Goal: Information Seeking & Learning: Find contact information

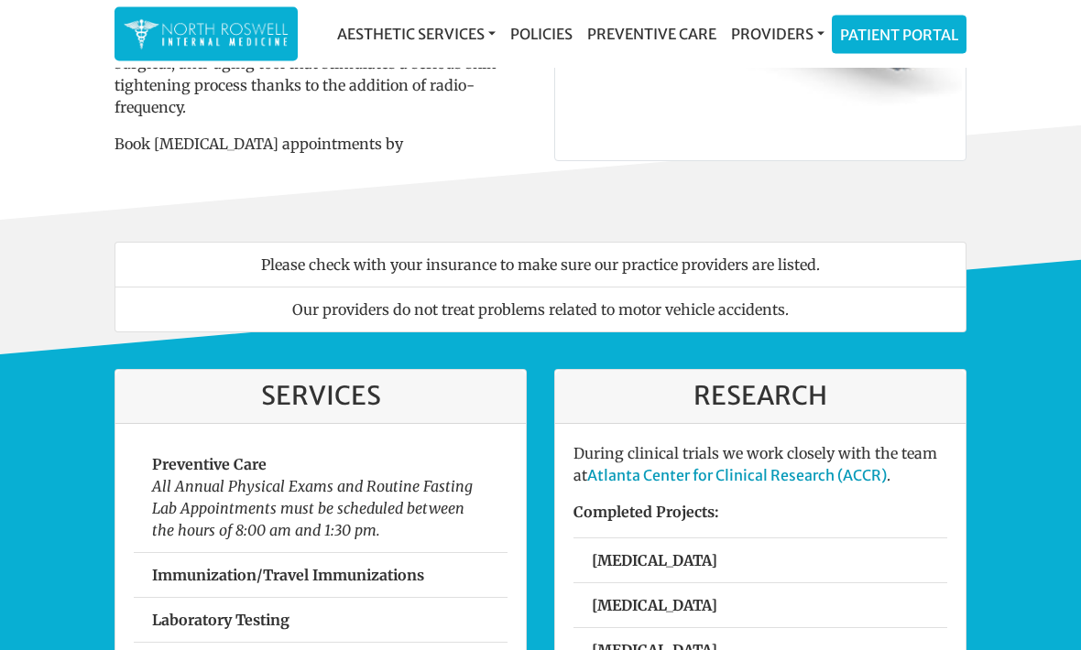
scroll to position [258, 0]
click at [788, 38] on link "Providers" at bounding box center [777, 34] width 108 height 37
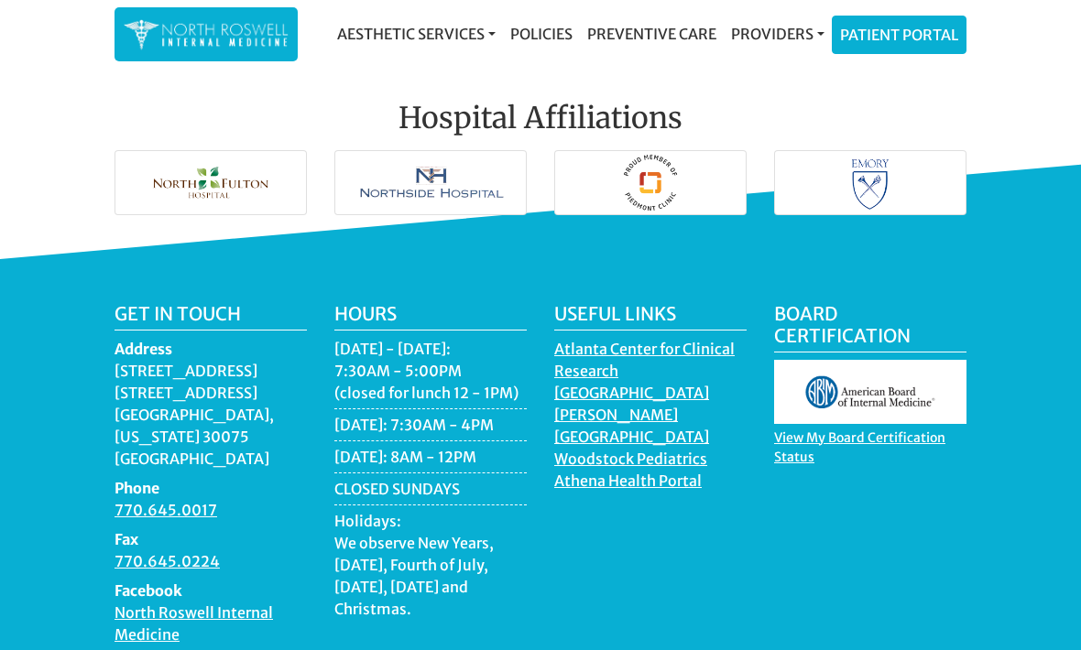
scroll to position [2689, 0]
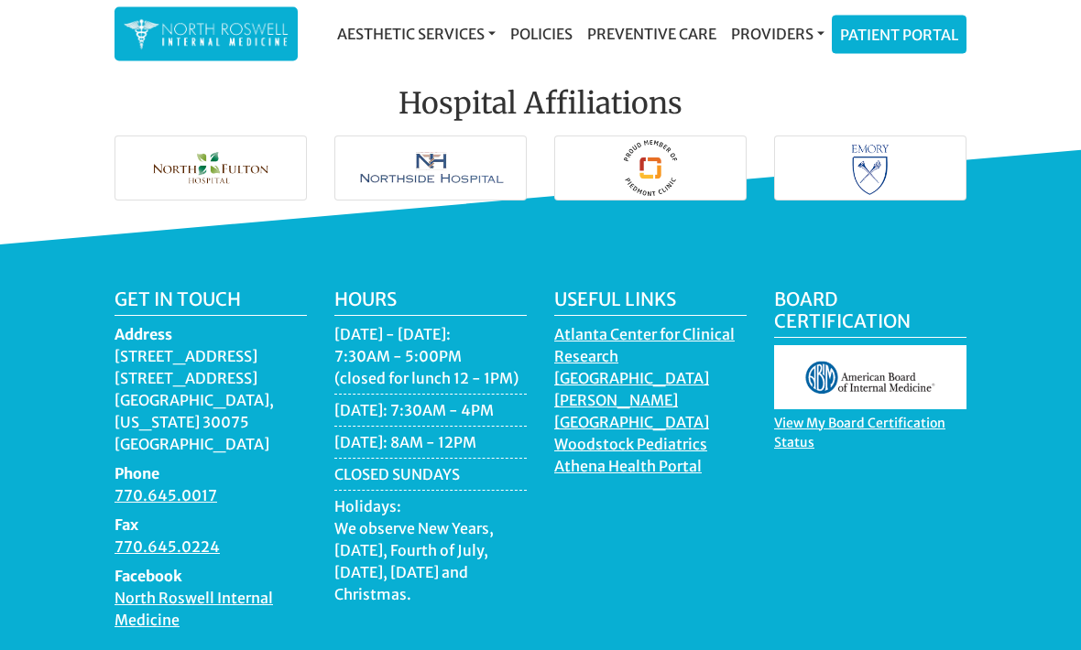
click at [539, 35] on link "Policies" at bounding box center [541, 34] width 77 height 37
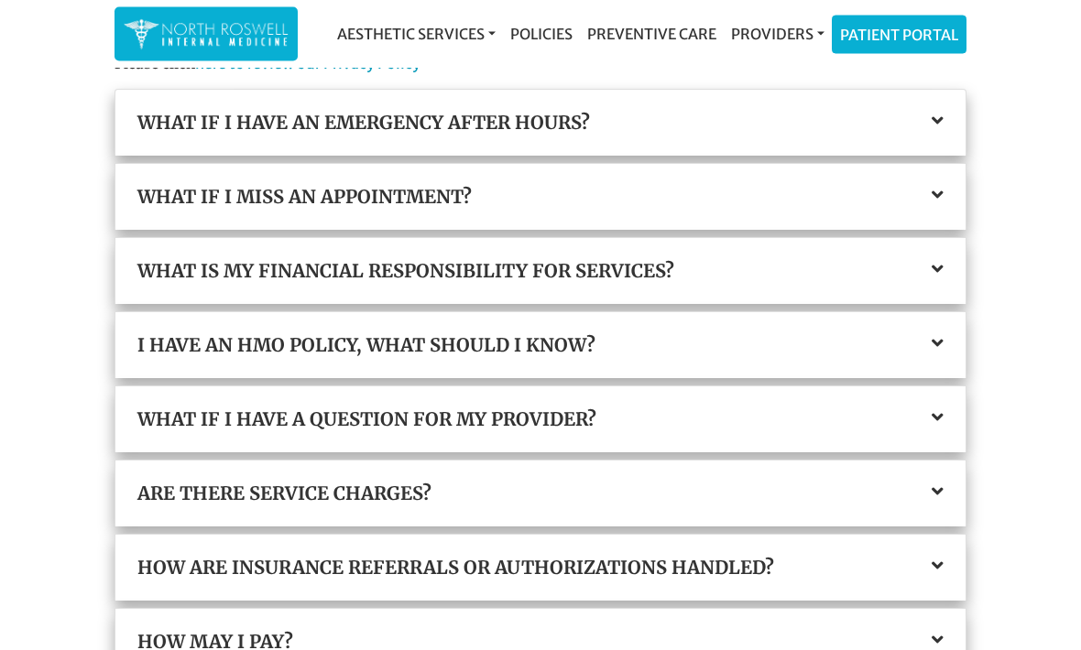
scroll to position [207, 0]
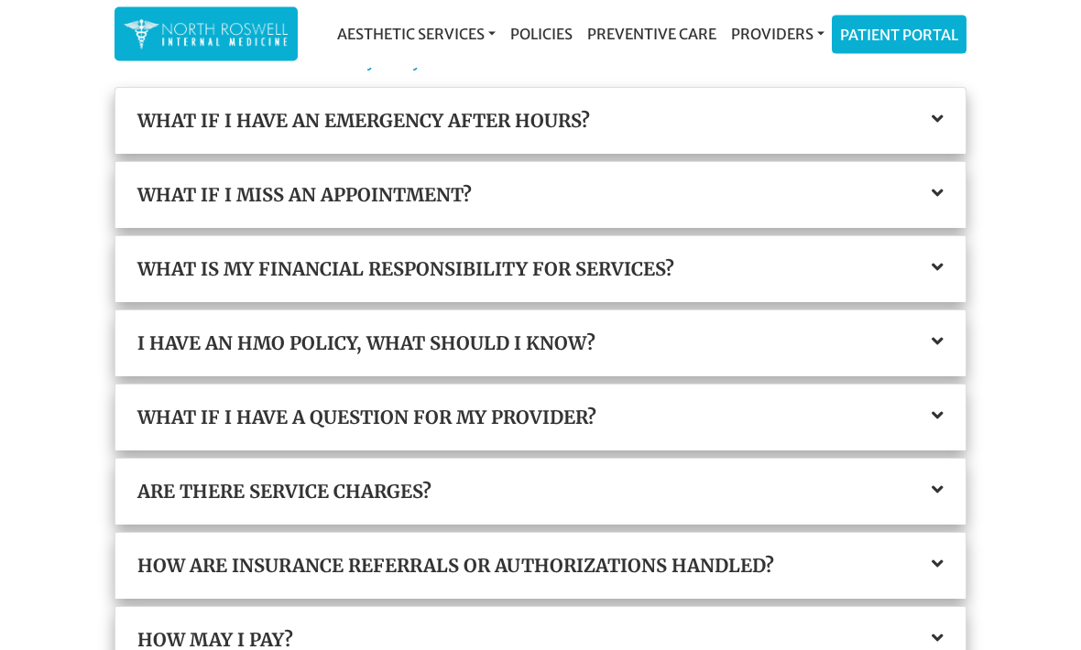
click at [814, 264] on h3 "What is my financial responsibility for services?" at bounding box center [540, 270] width 806 height 22
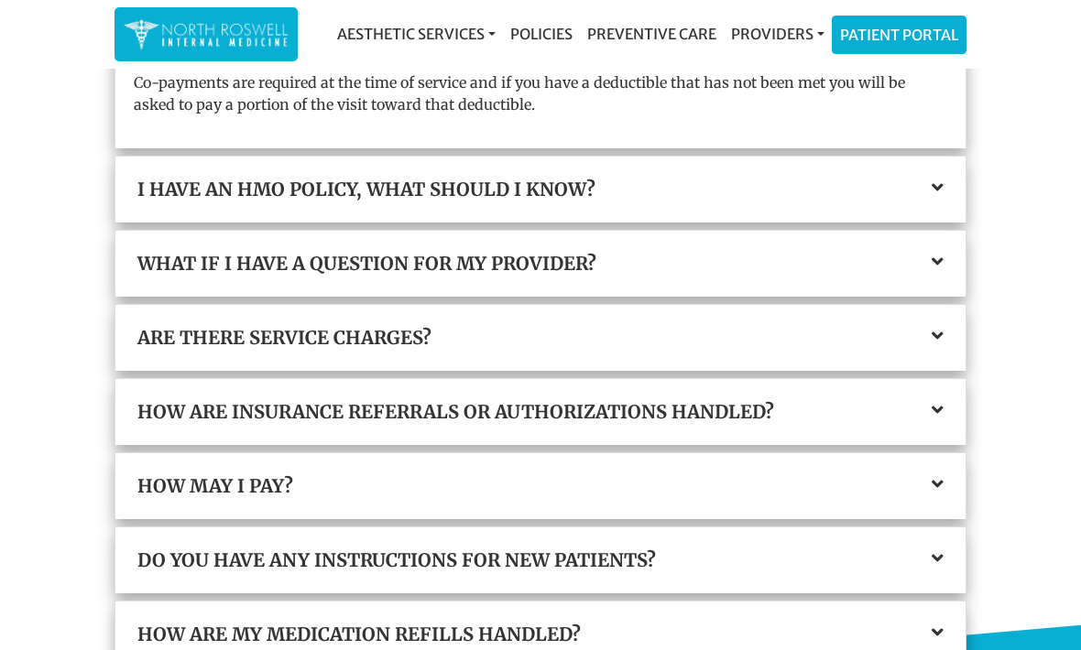
scroll to position [538, 0]
click at [885, 181] on h3 "I have an HMO policy, what should I know?" at bounding box center [540, 189] width 806 height 22
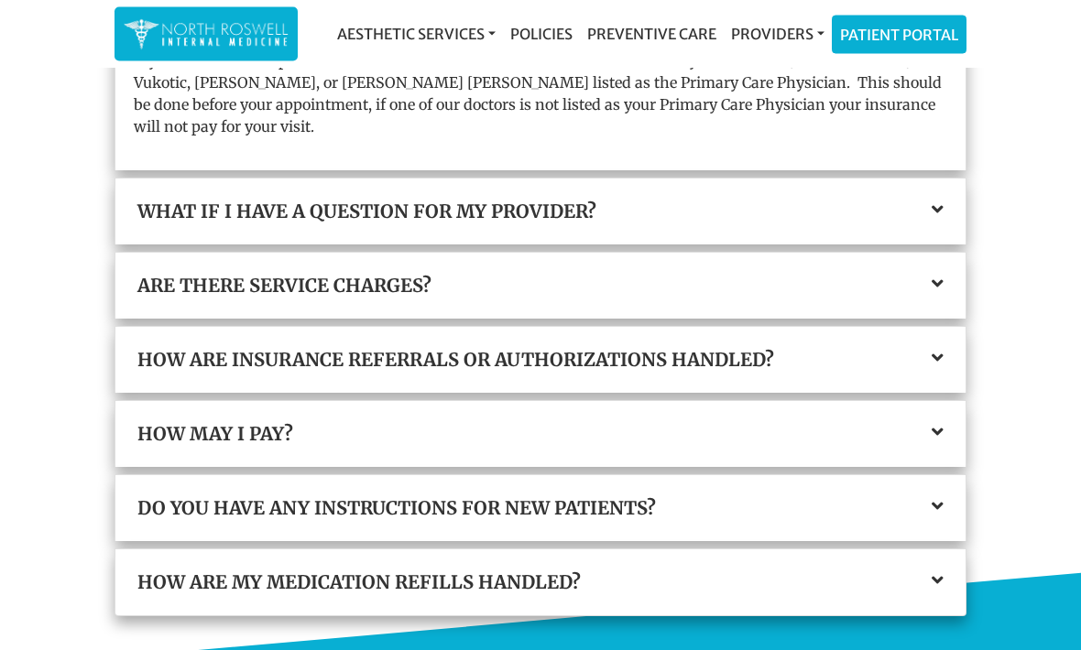
scroll to position [555, 0]
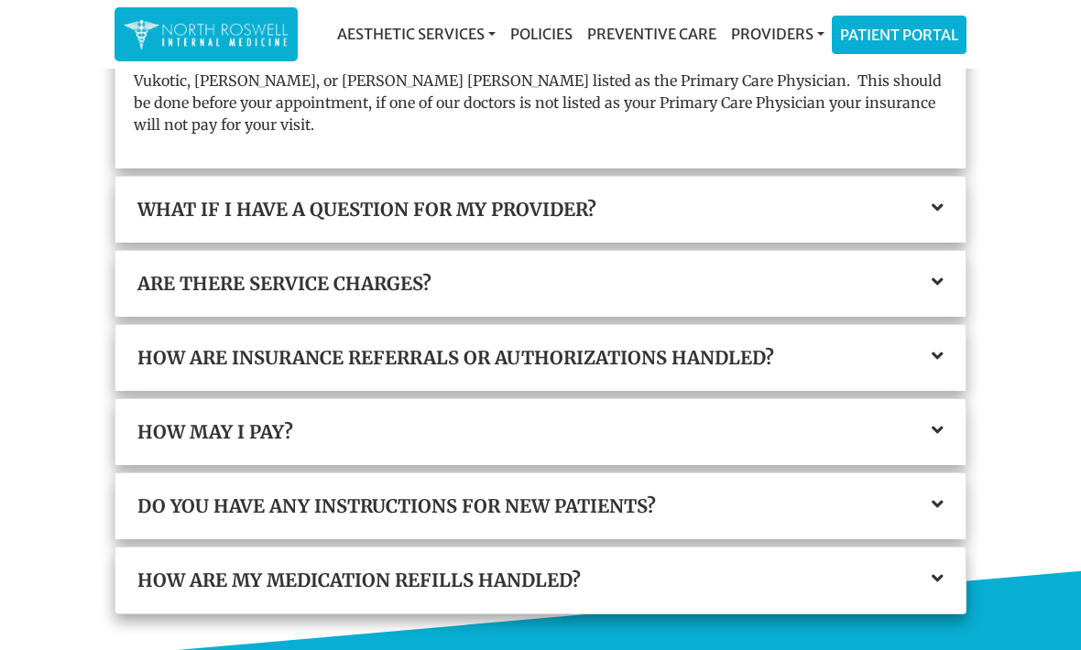
click at [842, 348] on h3 "How are insurance referrals or authorizations handled?" at bounding box center [540, 358] width 806 height 22
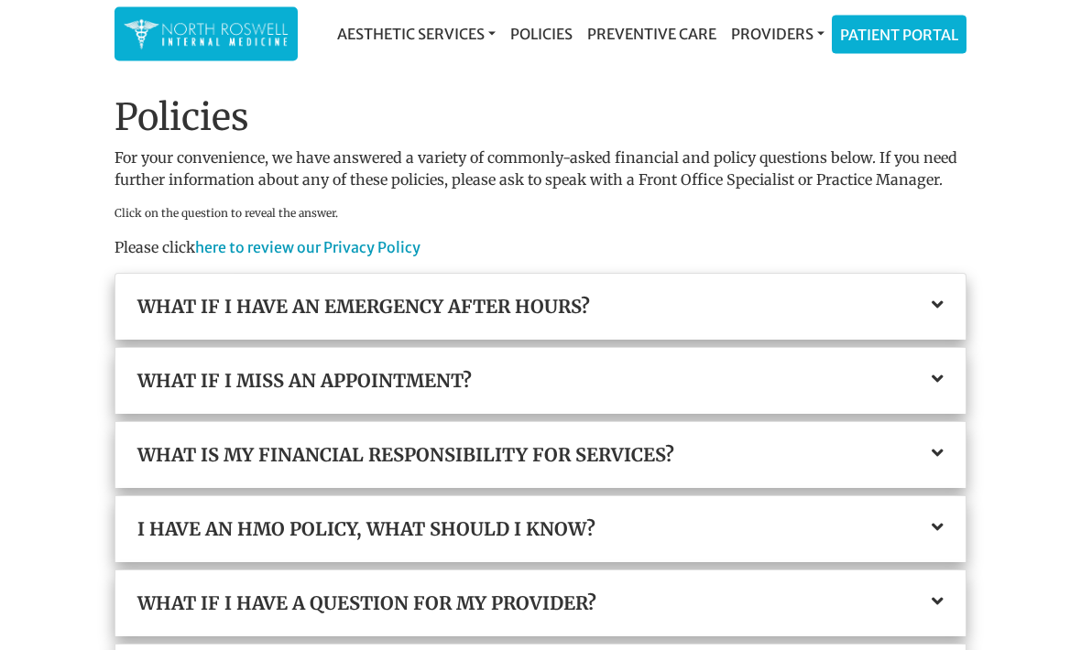
scroll to position [0, 0]
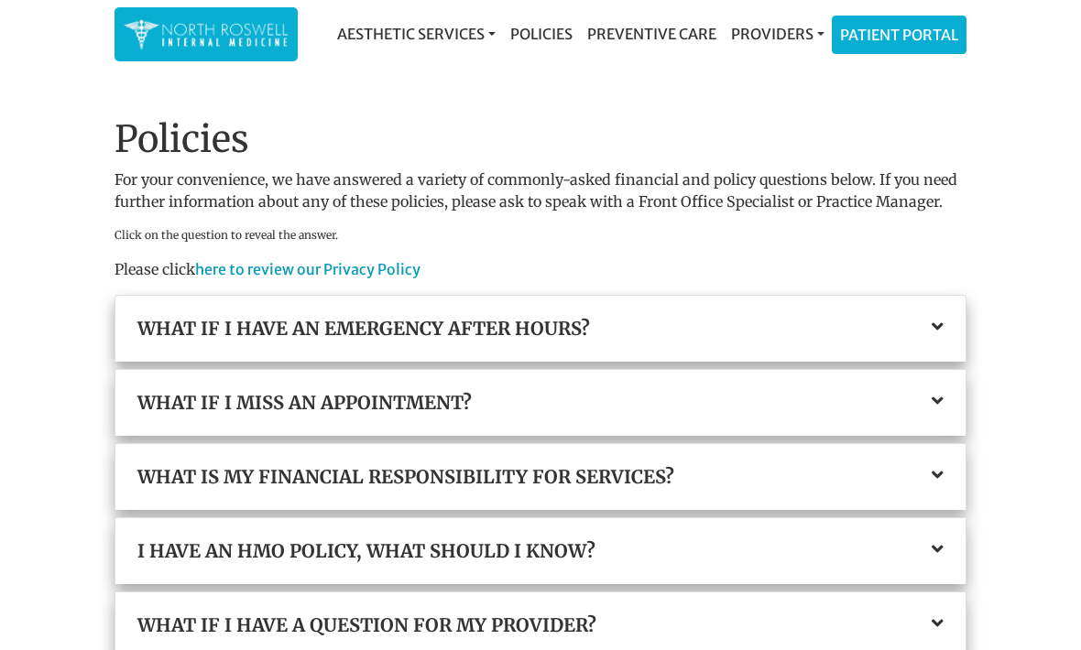
click at [685, 32] on link "Preventive Care" at bounding box center [652, 34] width 144 height 37
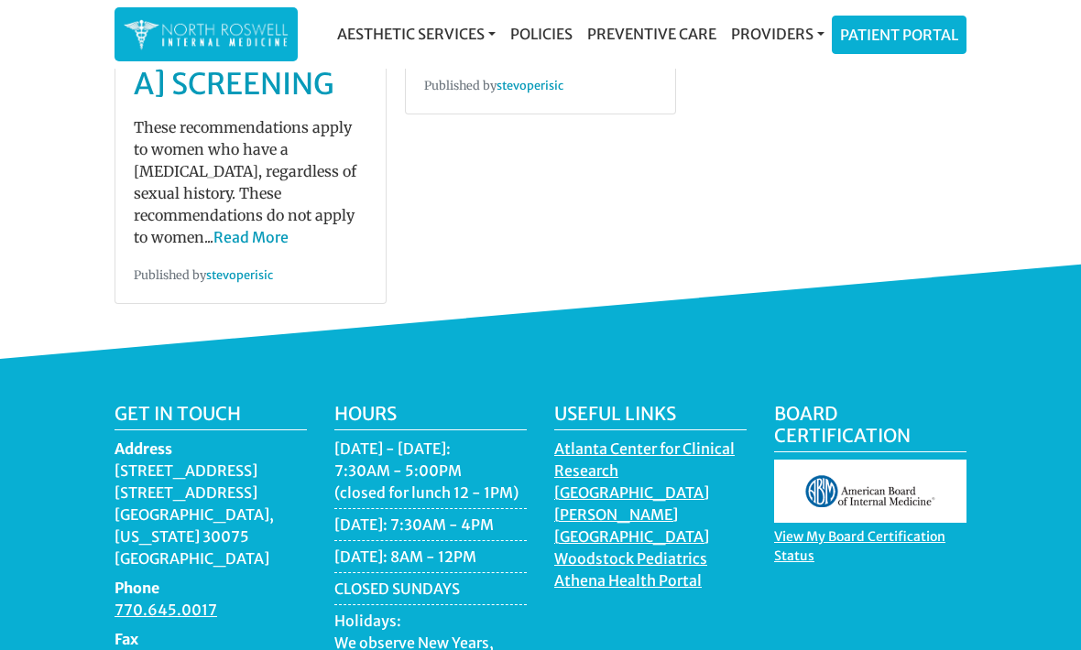
scroll to position [844, 0]
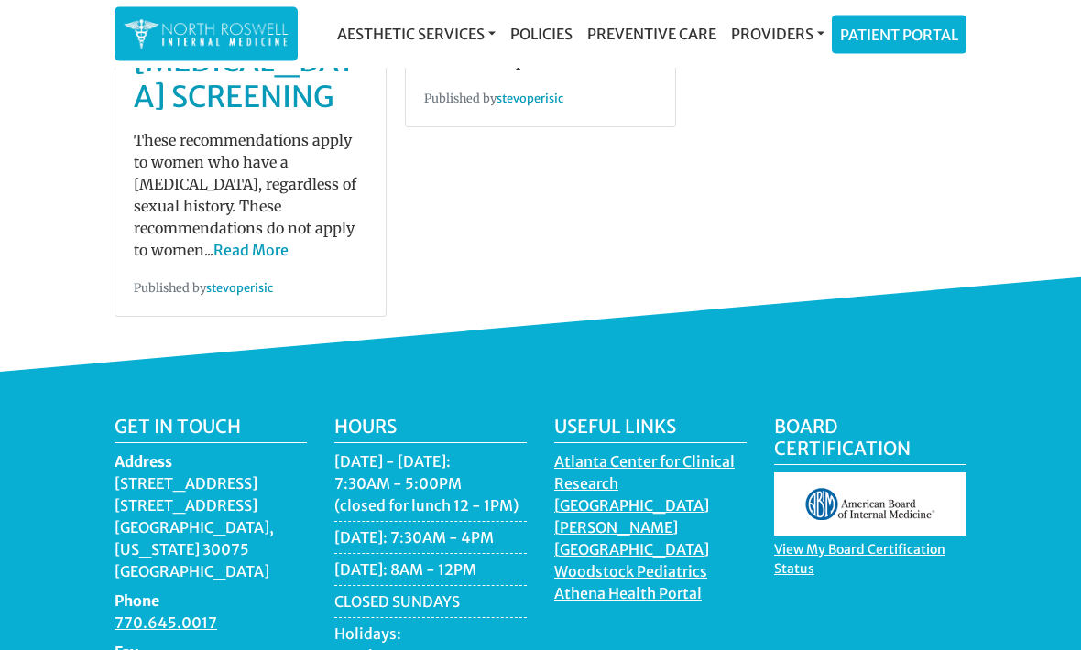
click at [288, 255] on link "Read More" at bounding box center [250, 251] width 75 height 18
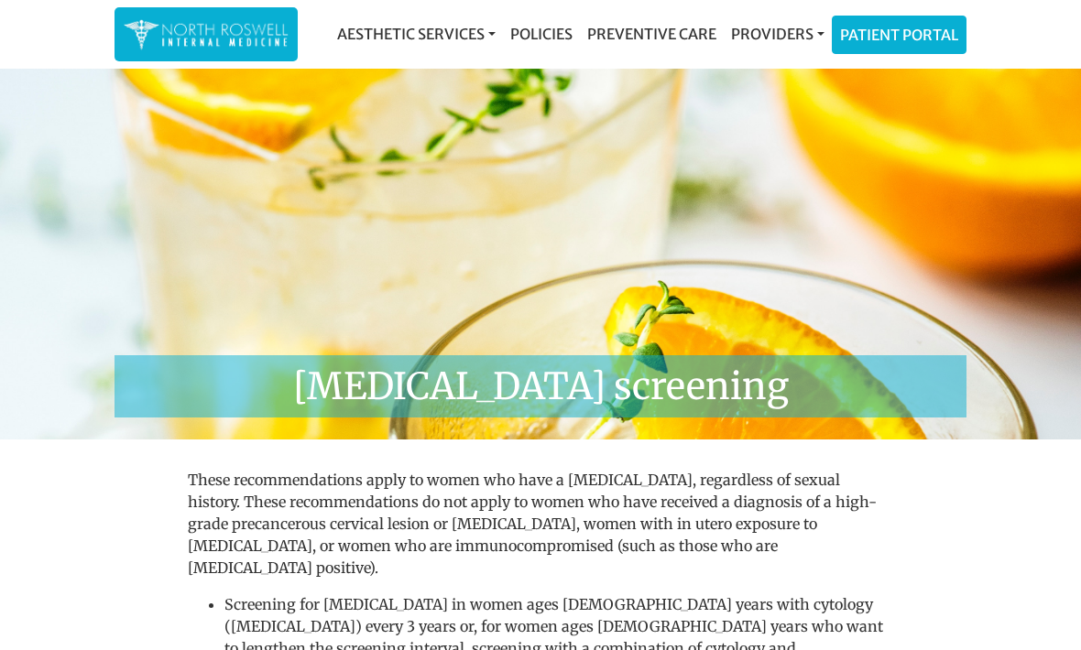
click at [786, 37] on link "Providers" at bounding box center [777, 34] width 108 height 37
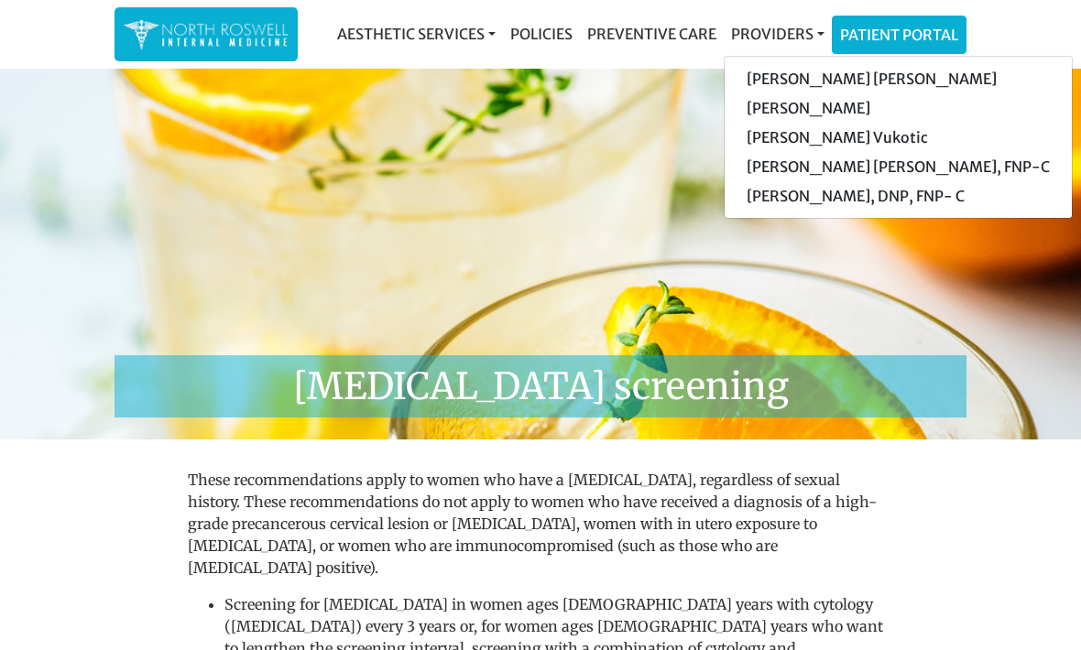
click at [844, 104] on link "[PERSON_NAME]" at bounding box center [897, 107] width 347 height 29
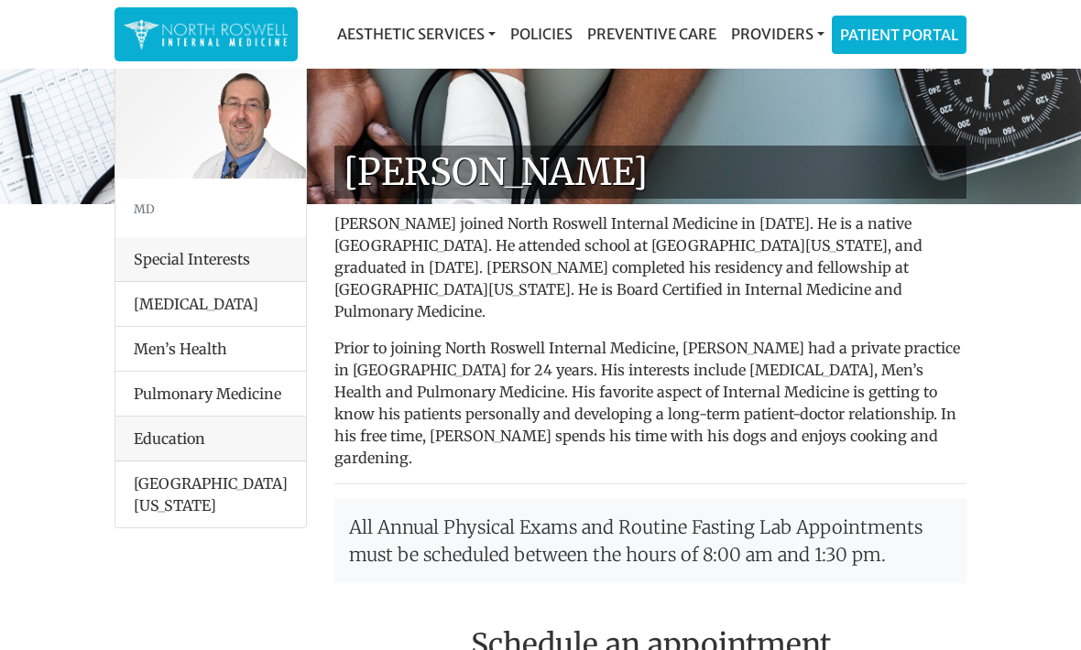
scroll to position [46, 0]
click at [221, 302] on li "[MEDICAL_DATA]" at bounding box center [210, 303] width 190 height 45
click at [205, 299] on li "Geriatrics" at bounding box center [210, 303] width 190 height 45
click at [200, 306] on li "Geriatrics" at bounding box center [210, 303] width 190 height 45
click at [196, 309] on li "Geriatrics" at bounding box center [210, 303] width 190 height 45
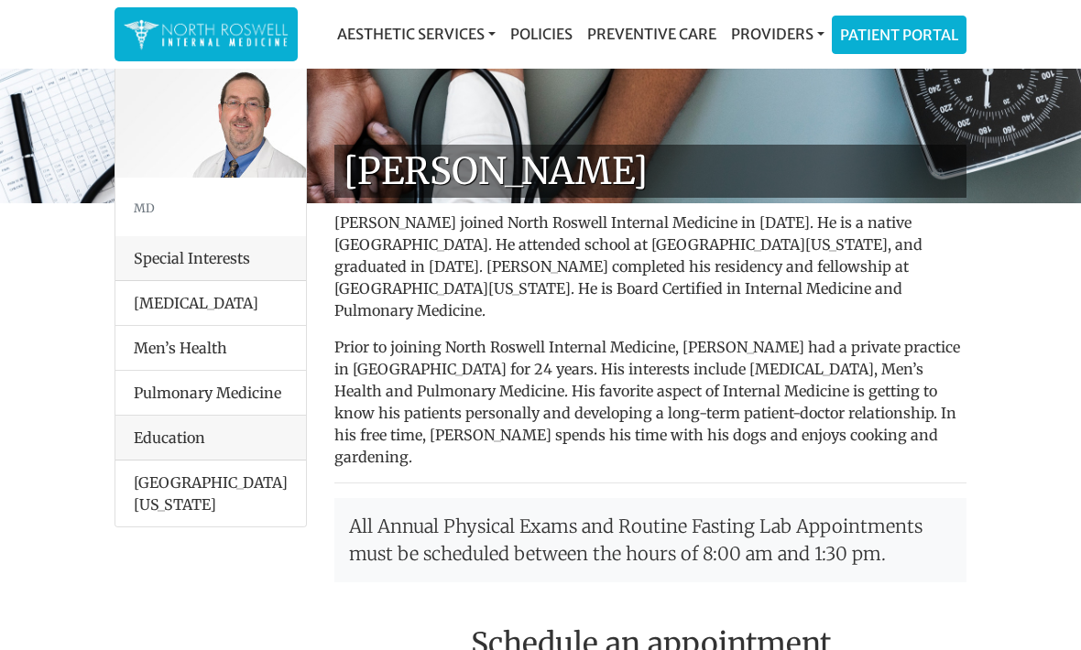
scroll to position [0, 0]
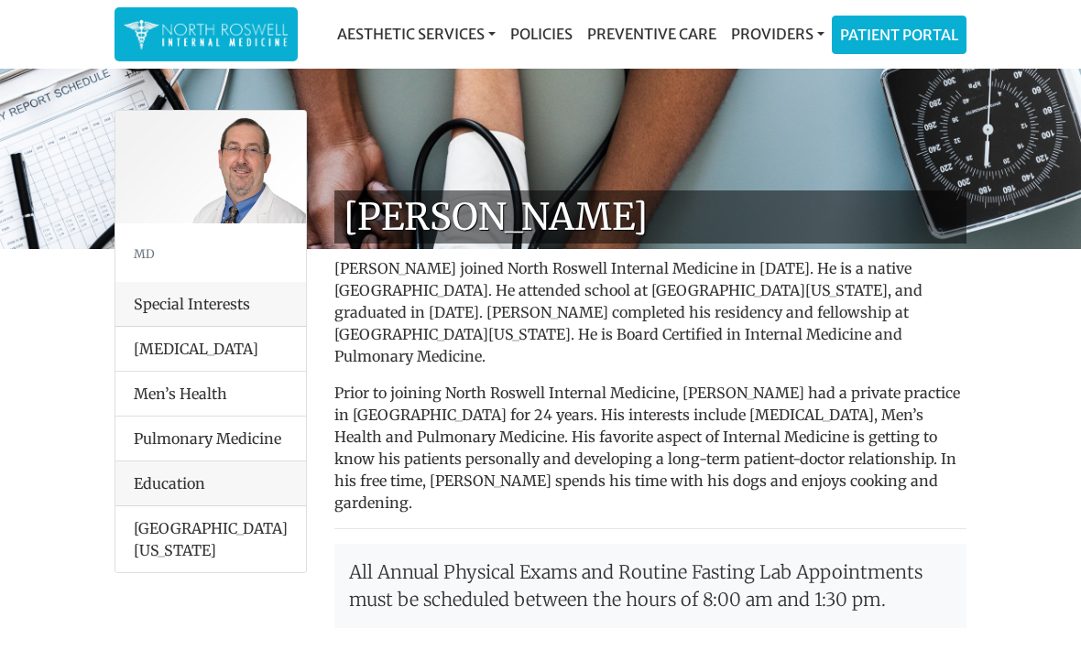
click at [240, 310] on div "Special Interests" at bounding box center [210, 304] width 190 height 45
click at [154, 257] on small "MD" at bounding box center [144, 253] width 21 height 15
click at [234, 181] on img at bounding box center [210, 167] width 190 height 113
click at [236, 486] on div "Education" at bounding box center [210, 484] width 190 height 45
click at [216, 541] on li "Emory University and Medical College of Georgia" at bounding box center [210, 539] width 190 height 66
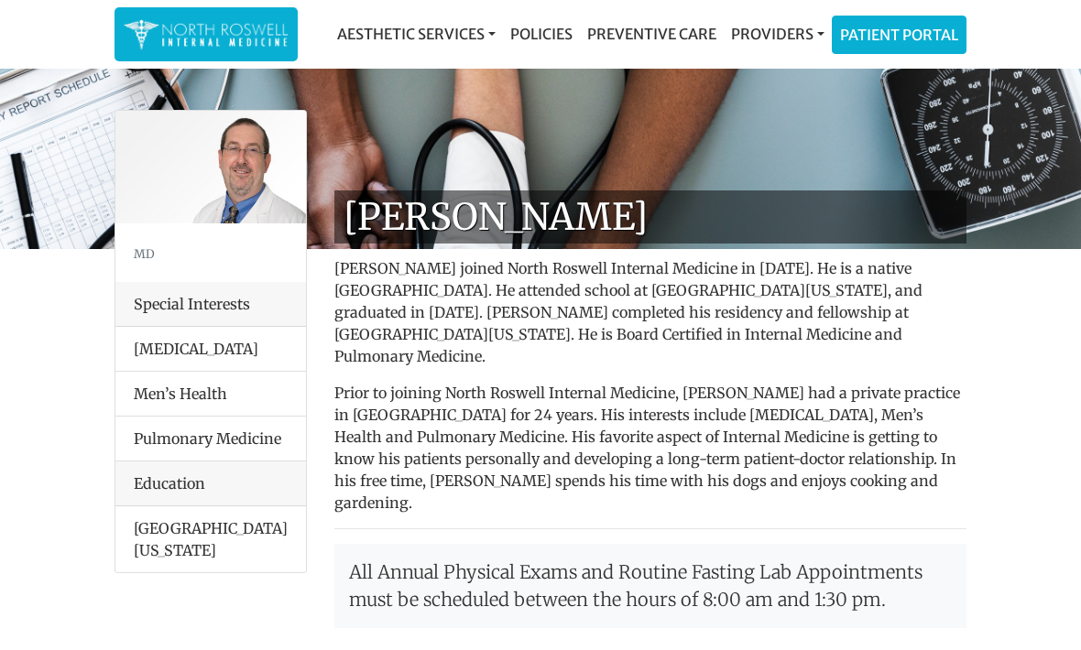
click at [230, 449] on li "Pulmonary Medicine" at bounding box center [210, 439] width 190 height 46
click at [221, 396] on li "Men’s Health" at bounding box center [210, 394] width 190 height 46
click at [212, 318] on div "Special Interests" at bounding box center [210, 304] width 190 height 45
click at [214, 283] on div "Special Interests" at bounding box center [210, 304] width 190 height 45
click at [196, 234] on div "MD" at bounding box center [210, 252] width 190 height 59
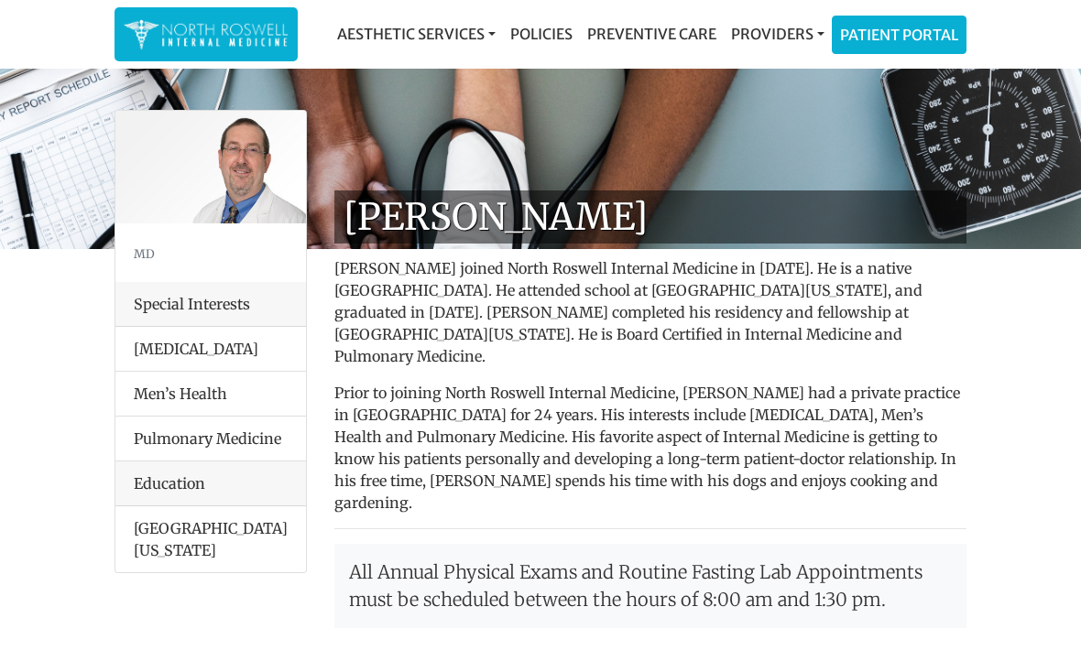
click at [792, 36] on link "Providers" at bounding box center [777, 34] width 108 height 37
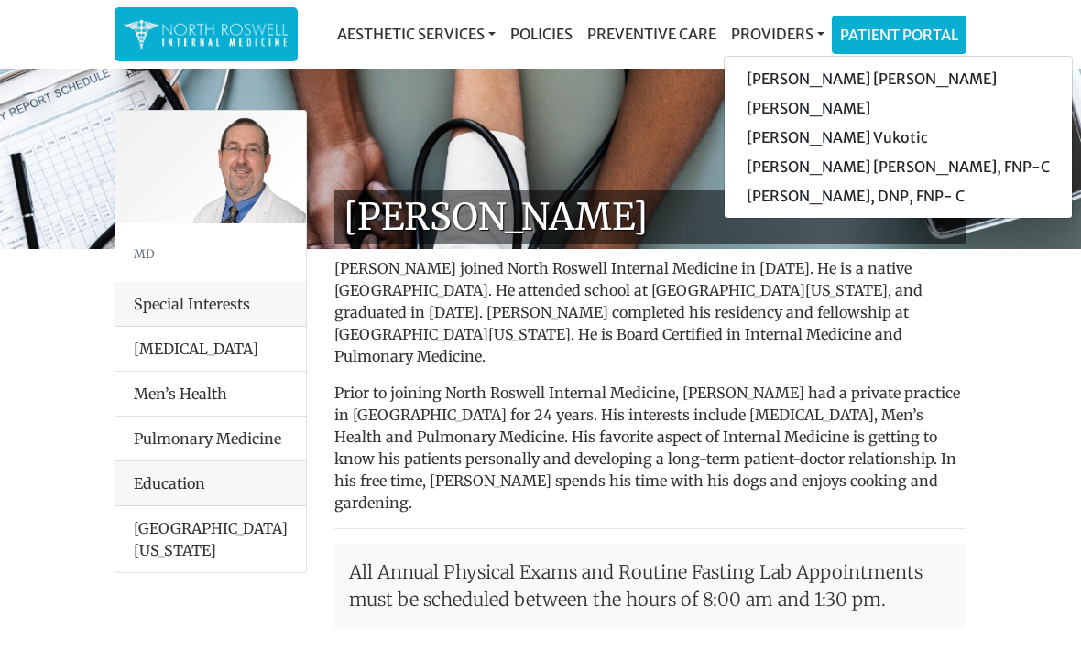
click at [831, 145] on link "[PERSON_NAME] Vukotic" at bounding box center [897, 137] width 347 height 29
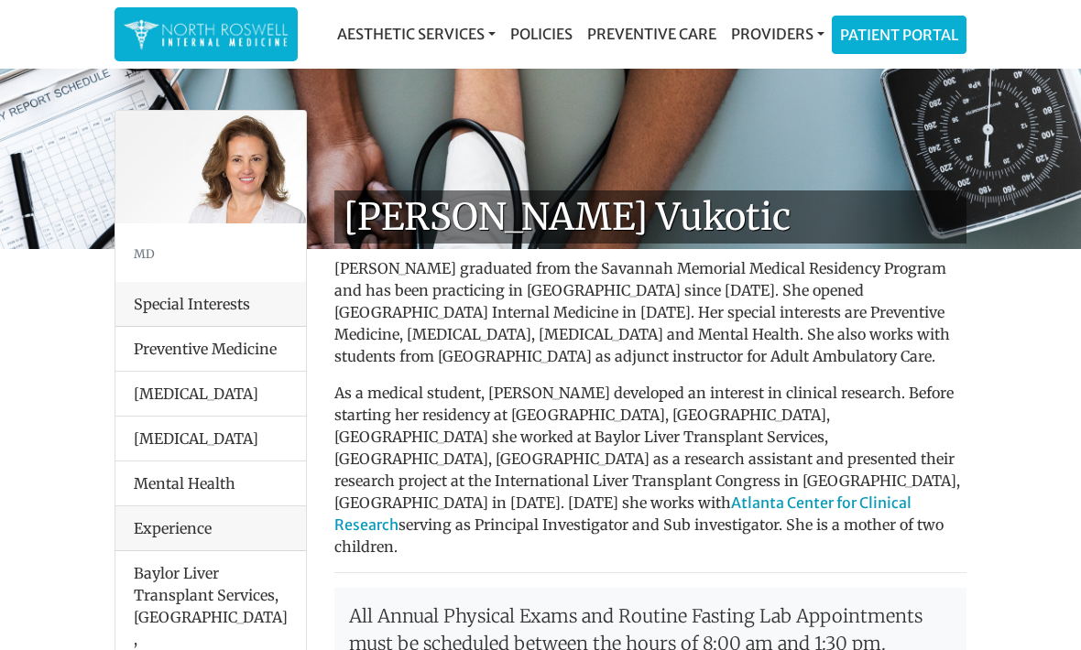
click at [789, 38] on link "Providers" at bounding box center [777, 34] width 108 height 37
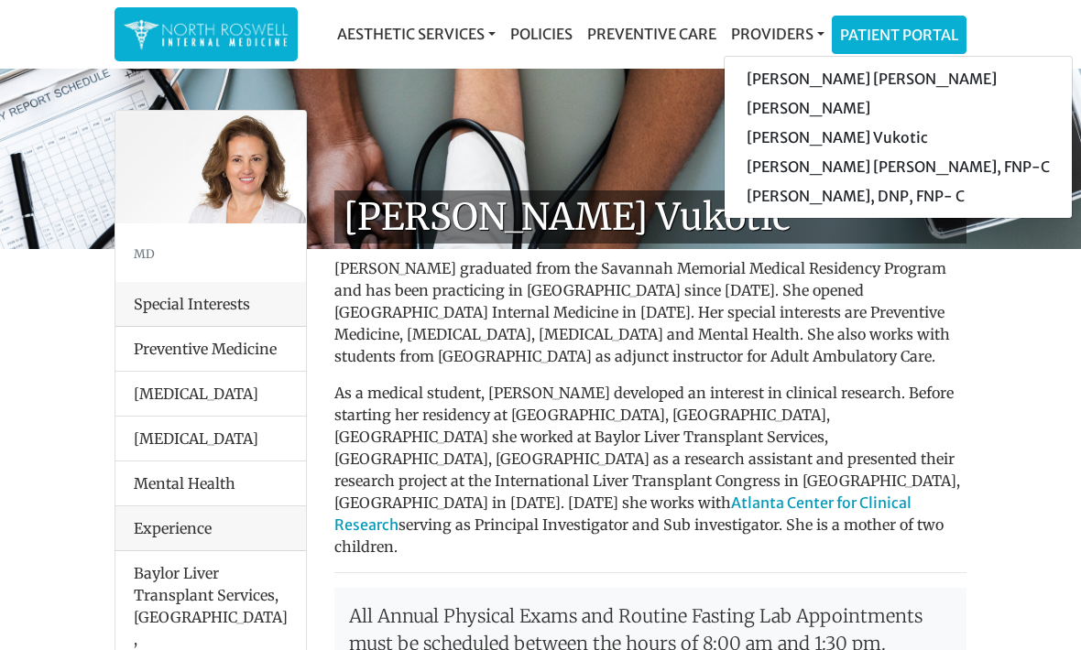
click at [842, 171] on link "[PERSON_NAME] [PERSON_NAME], FNP-C" at bounding box center [897, 166] width 347 height 29
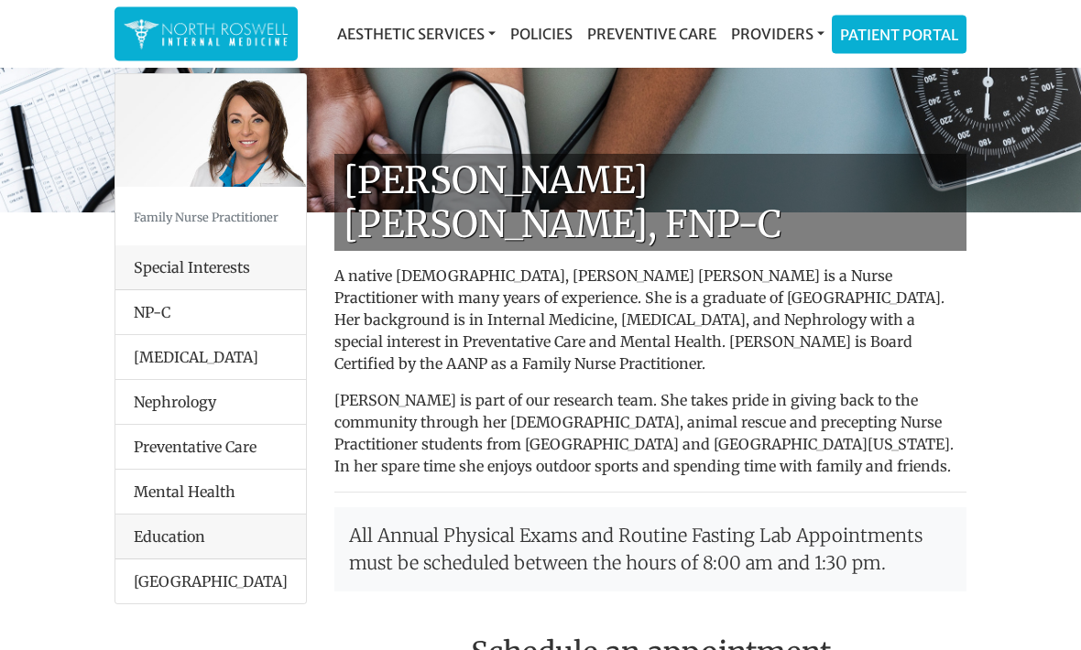
scroll to position [38, 0]
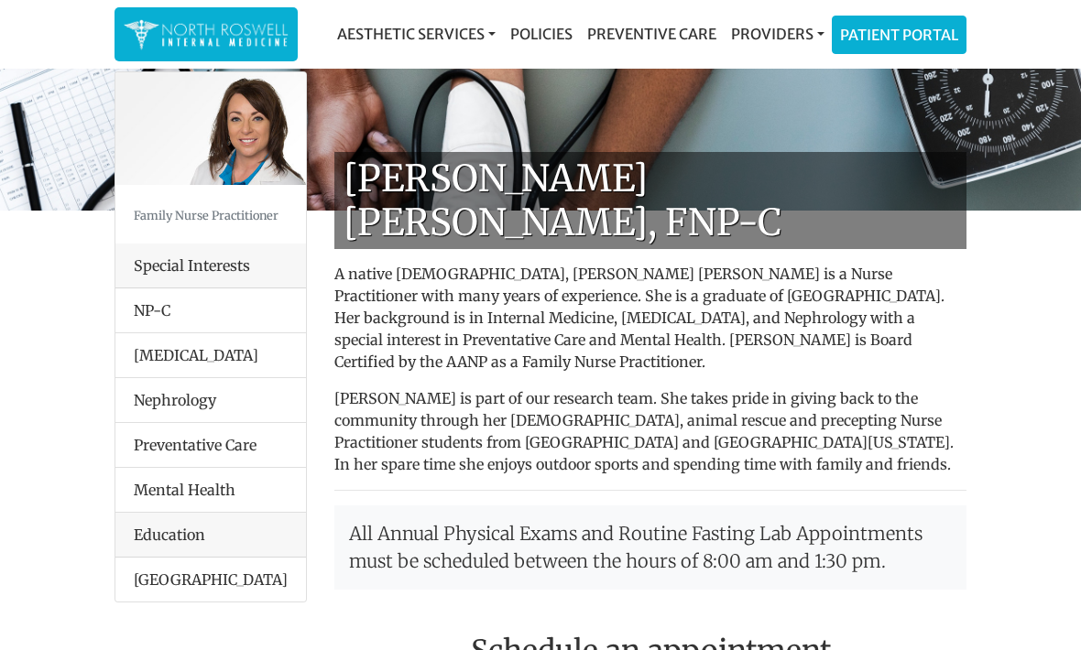
click at [810, 38] on link "Providers" at bounding box center [777, 34] width 108 height 37
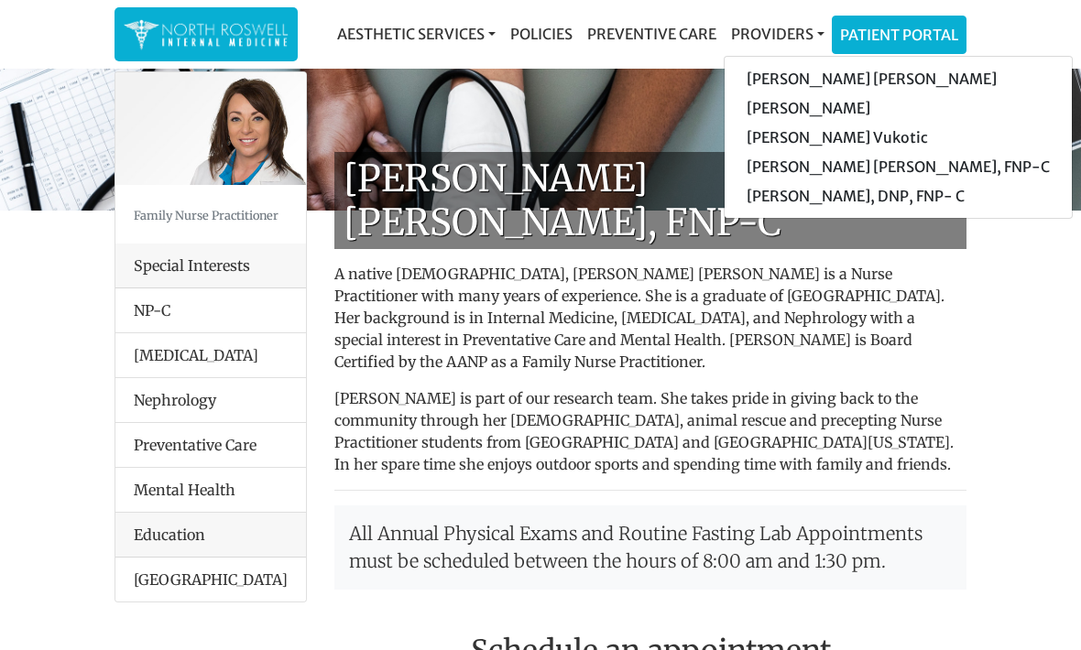
click at [853, 202] on link "[PERSON_NAME], DNP, FNP- C" at bounding box center [897, 195] width 347 height 29
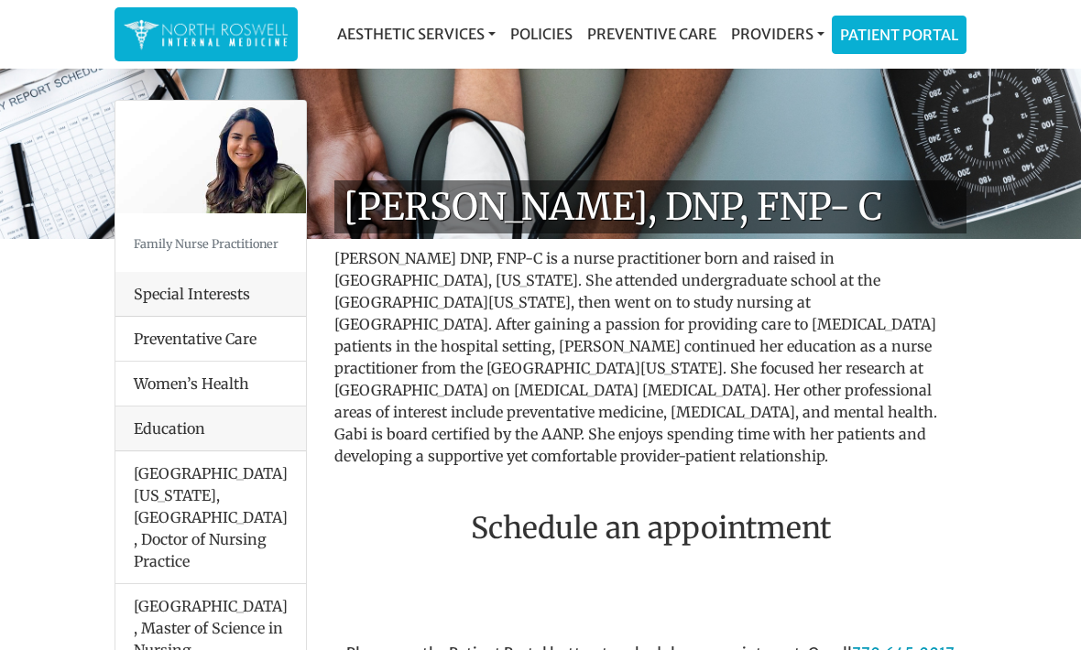
scroll to position [11, 0]
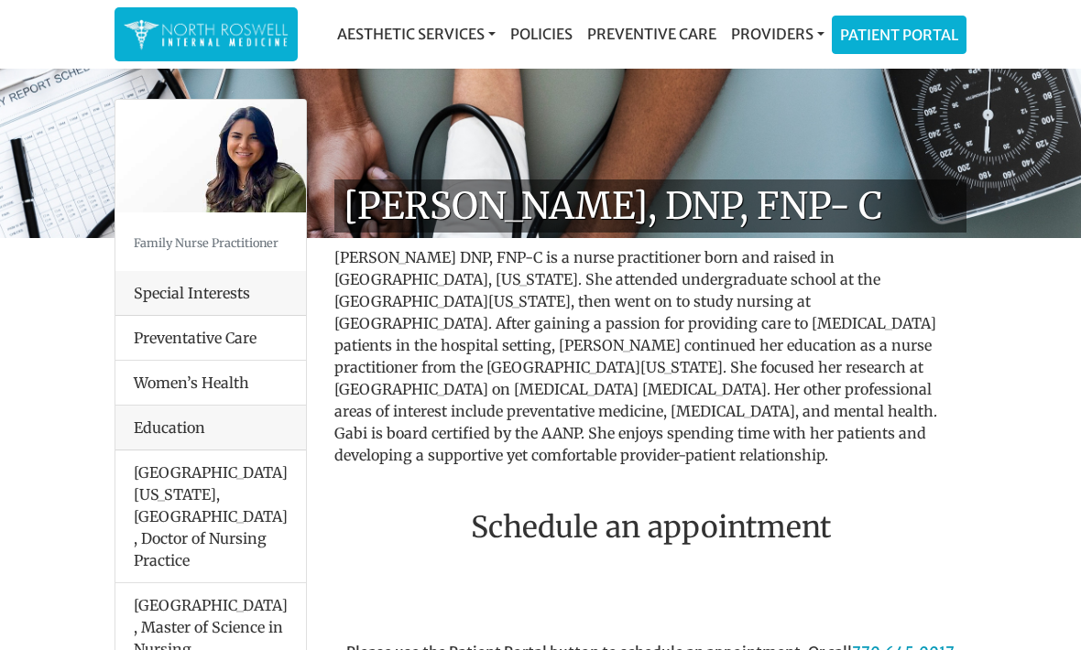
click at [237, 343] on li "Preventative Care" at bounding box center [210, 338] width 190 height 45
click at [255, 293] on div "Special Interests" at bounding box center [210, 293] width 190 height 45
click at [246, 302] on div "Special Interests" at bounding box center [210, 293] width 190 height 45
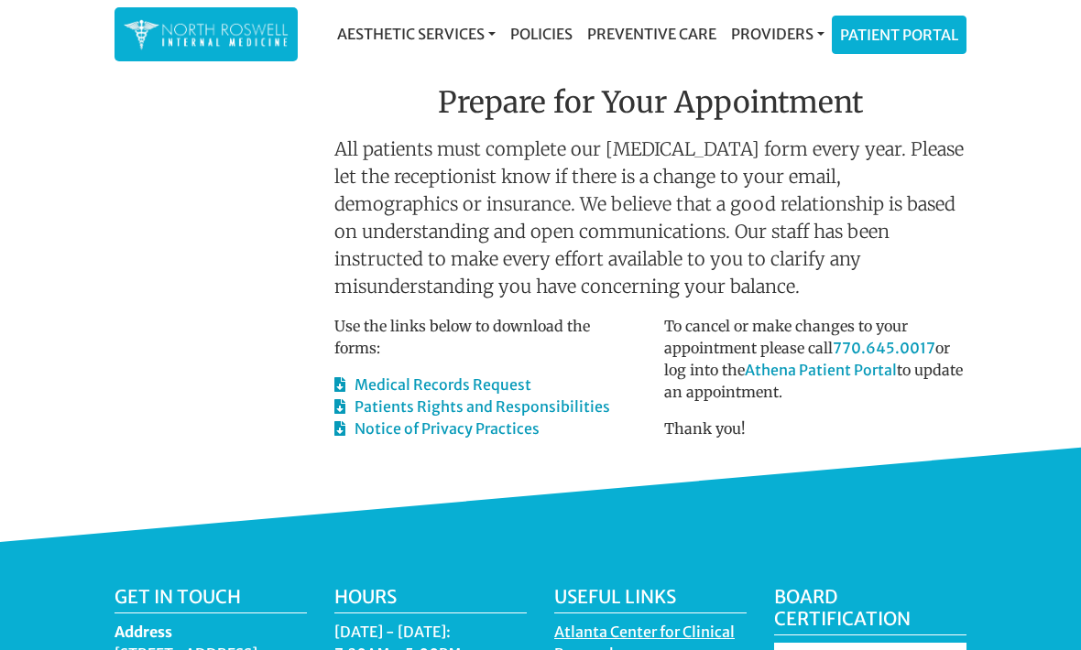
scroll to position [856, 0]
click at [516, 376] on link "Medical Records Request" at bounding box center [432, 385] width 197 height 18
